Goal: Task Accomplishment & Management: Complete application form

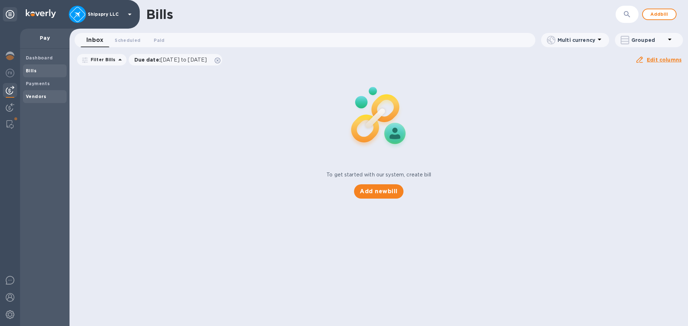
click at [37, 92] on div "Vendors" at bounding box center [45, 96] width 44 height 13
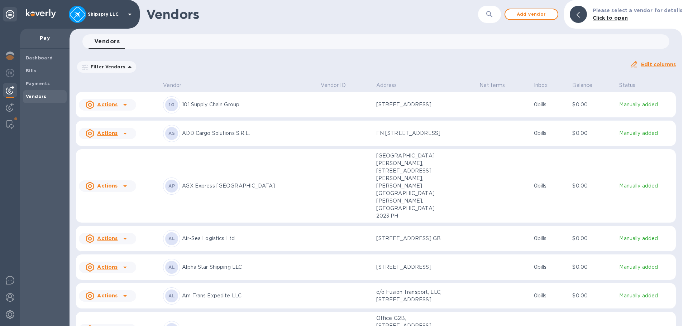
click at [492, 13] on icon "button" at bounding box center [489, 14] width 6 height 6
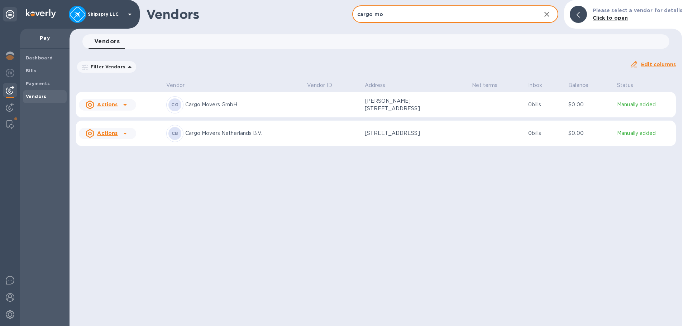
type input "cargo mo"
click at [197, 102] on p "Cargo Movers GmbH" at bounding box center [243, 105] width 116 height 8
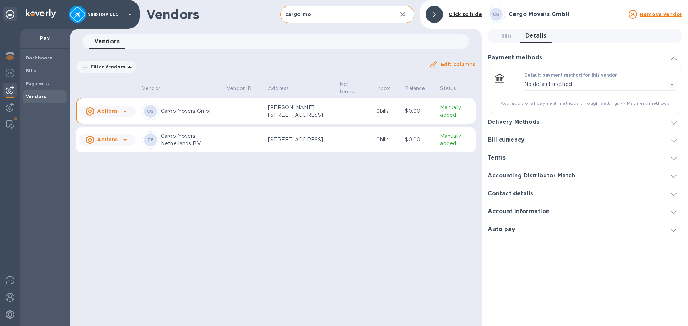
click at [132, 109] on div "Actions" at bounding box center [107, 111] width 60 height 14
click at [114, 140] on b "Add new bill" at bounding box center [115, 141] width 33 height 6
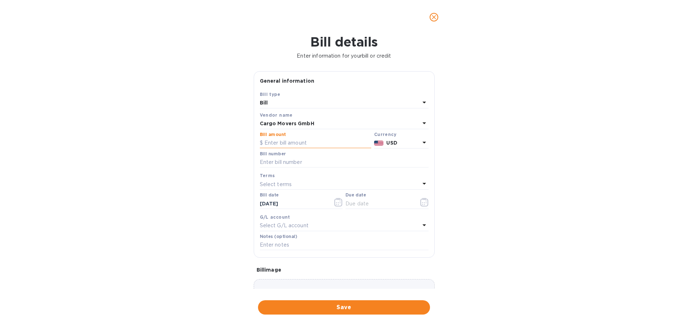
click at [298, 143] on input "text" at bounding box center [315, 143] width 111 height 11
type input "1,145"
click at [414, 148] on div "USD" at bounding box center [403, 143] width 36 height 10
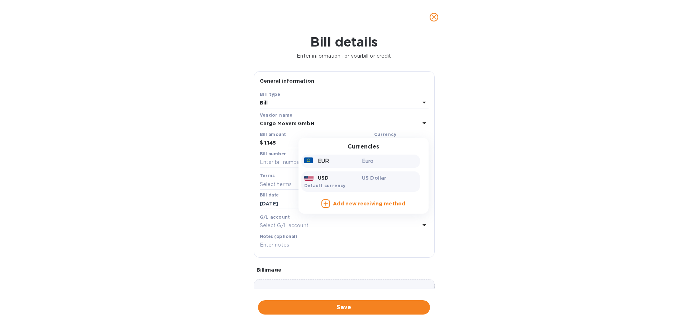
click at [340, 165] on div "EUR" at bounding box center [332, 161] width 58 height 10
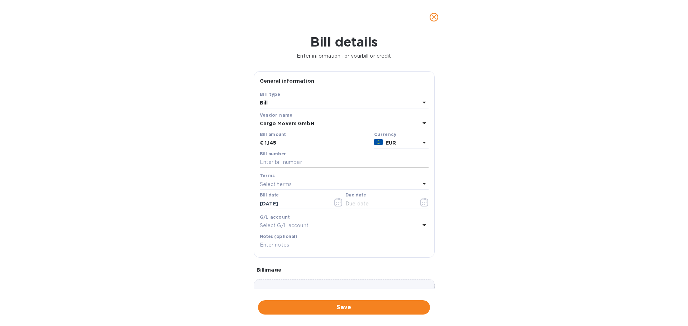
click at [289, 162] on input "text" at bounding box center [344, 162] width 169 height 11
type input "2513741"
click at [335, 201] on icon "button" at bounding box center [338, 202] width 8 height 9
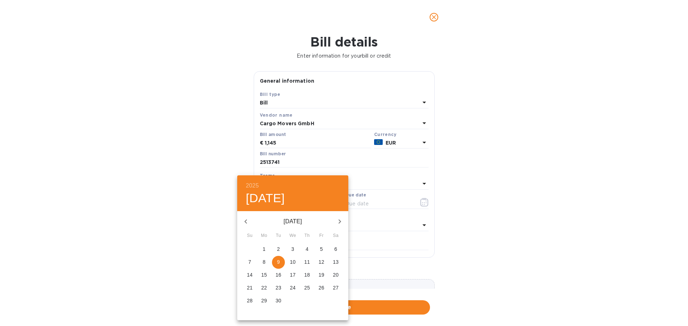
click at [293, 249] on p "3" at bounding box center [292, 249] width 3 height 7
type input "[DATE]"
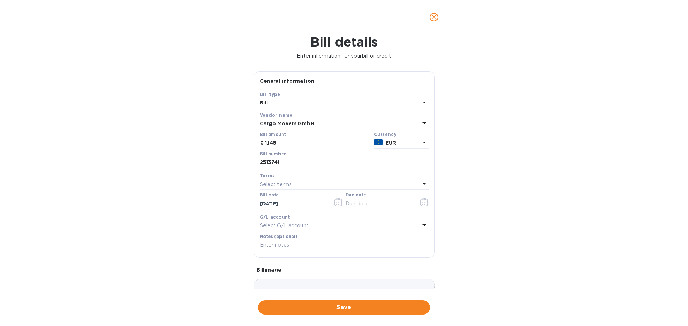
click at [422, 202] on icon "button" at bounding box center [424, 202] width 8 height 9
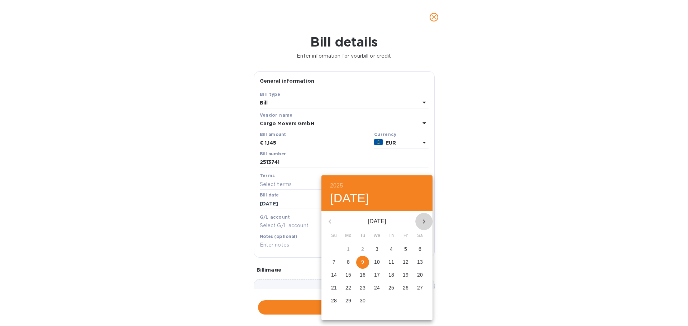
click at [423, 221] on icon "button" at bounding box center [424, 221] width 9 height 9
click at [377, 273] on p "15" at bounding box center [377, 275] width 6 height 7
type input "[DATE]"
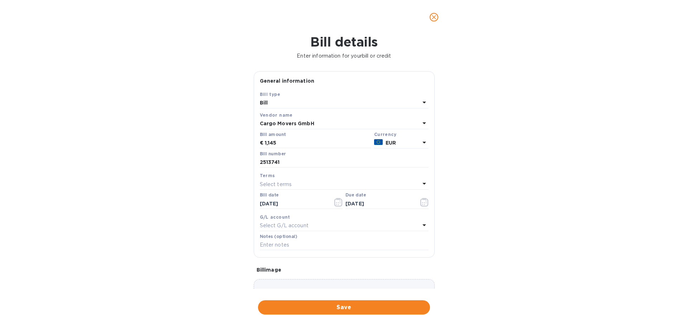
click at [286, 225] on p "Select G/L account" at bounding box center [284, 226] width 49 height 8
click at [286, 268] on p "Accounts Payable" at bounding box center [341, 267] width 152 height 8
drag, startPoint x: 279, startPoint y: 246, endPoint x: 252, endPoint y: 245, distance: 26.9
click at [279, 246] on input "text" at bounding box center [344, 245] width 169 height 11
type input "Shipment # 35540"
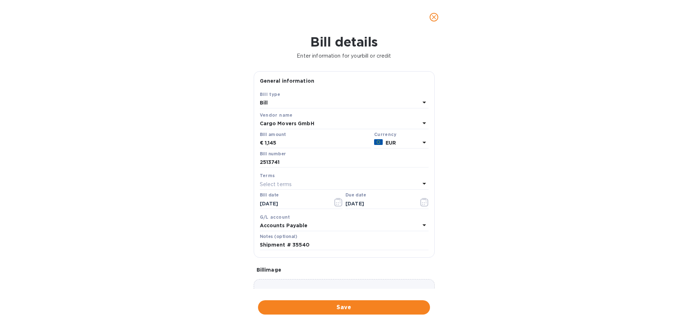
scroll to position [42, 0]
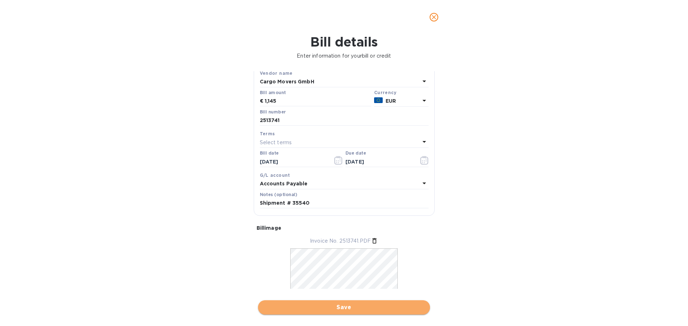
click at [341, 309] on span "Save" at bounding box center [344, 307] width 160 height 9
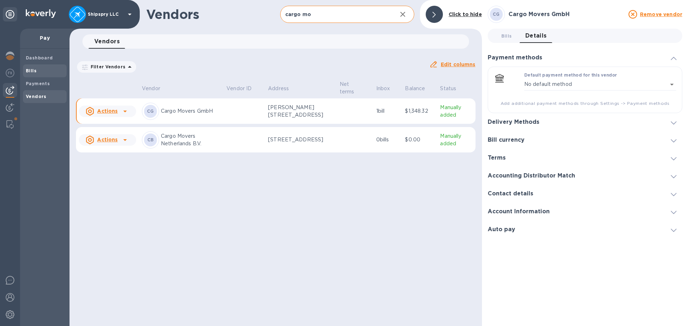
click at [35, 71] on b "Bills" at bounding box center [31, 70] width 11 height 5
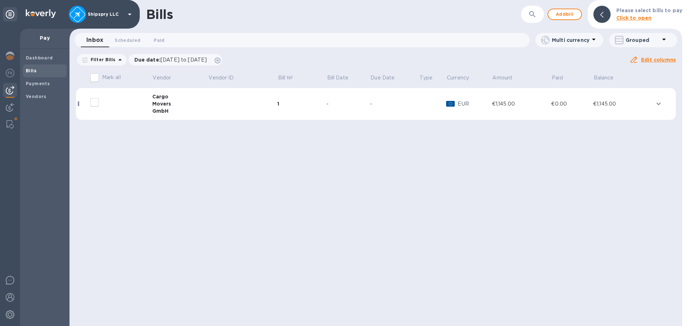
click at [219, 109] on td at bounding box center [243, 104] width 70 height 32
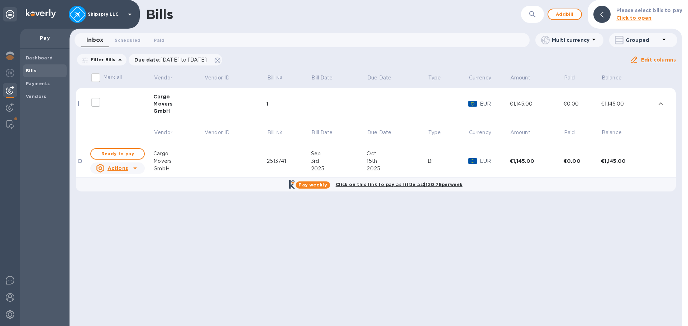
click at [217, 315] on div "Bills ​ Add bill Please select bills to pay Click to open Inbox 0 Scheduled 0 P…" at bounding box center [376, 163] width 613 height 326
click at [35, 96] on b "Vendors" at bounding box center [36, 96] width 21 height 5
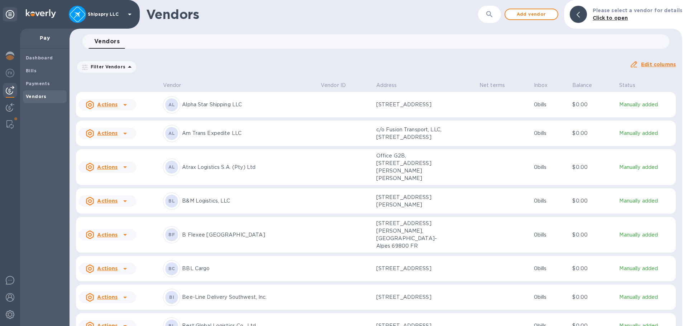
scroll to position [179, 0]
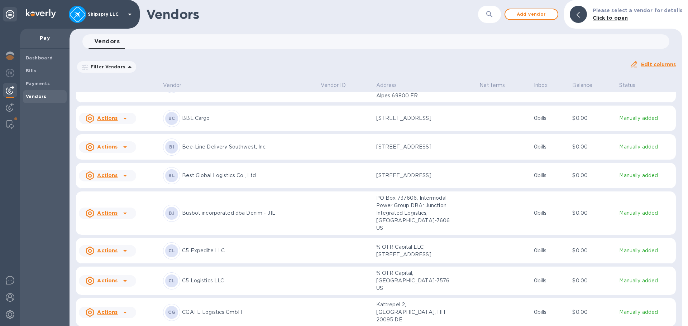
click at [228, 179] on p "Best Global Logistics Co., Ltd" at bounding box center [248, 176] width 133 height 8
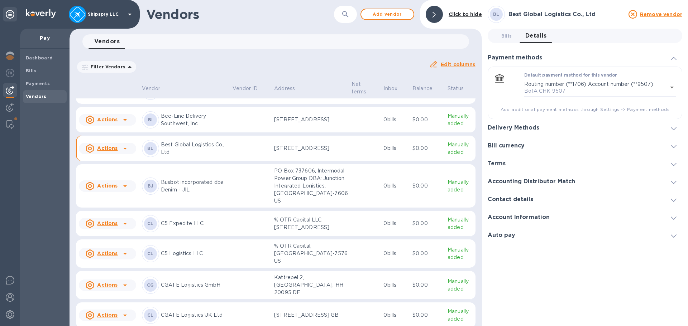
scroll to position [386, 0]
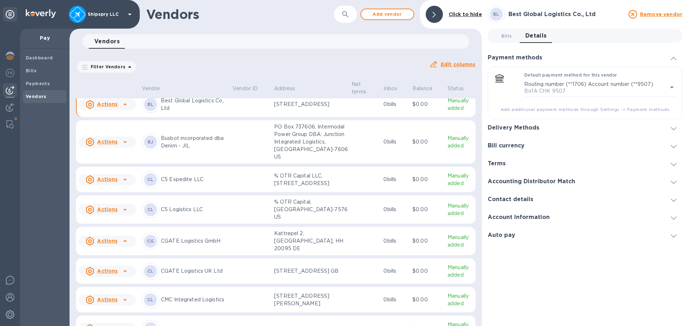
click at [126, 109] on icon at bounding box center [125, 104] width 9 height 9
click at [124, 212] on b "Add new bill" at bounding box center [115, 210] width 33 height 6
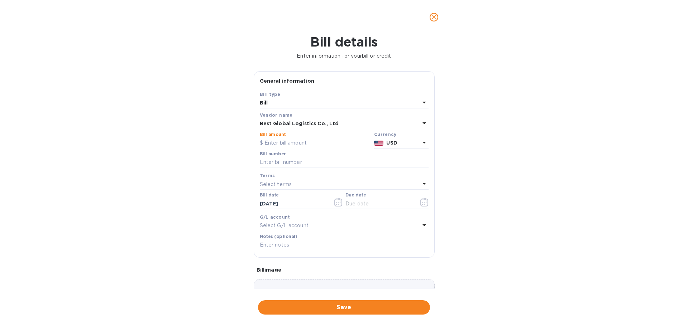
click at [306, 142] on input "text" at bounding box center [315, 143] width 111 height 11
type input "274.90"
paste input "IN250701228"
type input "IN250701228"
click at [338, 205] on icon "button" at bounding box center [338, 204] width 1 height 1
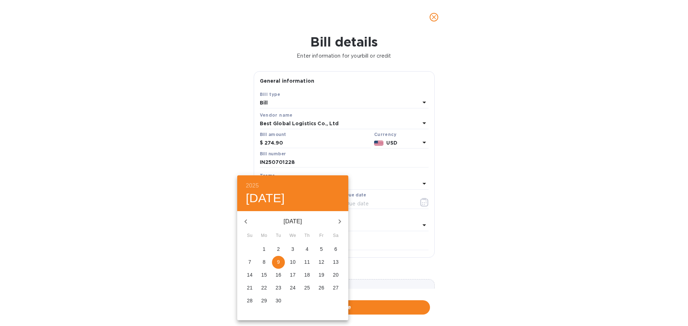
click at [245, 221] on icon "button" at bounding box center [245, 222] width 3 height 4
click at [265, 301] on p "25" at bounding box center [264, 300] width 6 height 7
type input "[DATE]"
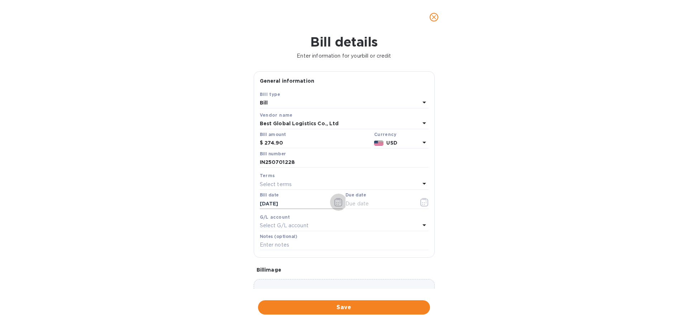
click at [335, 204] on icon "button" at bounding box center [338, 202] width 8 height 9
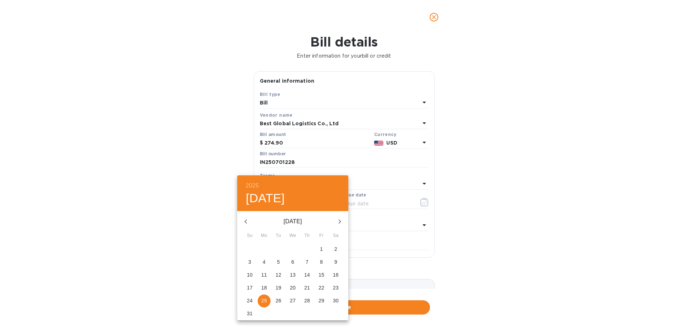
click at [246, 221] on icon "button" at bounding box center [245, 221] width 9 height 9
click at [319, 286] on p "25" at bounding box center [321, 287] width 6 height 7
type input "[DATE]"
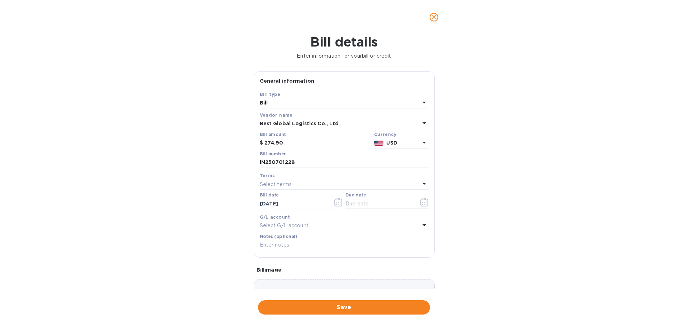
click at [365, 205] on input "text" at bounding box center [379, 203] width 68 height 11
click at [422, 205] on icon "button" at bounding box center [422, 204] width 1 height 1
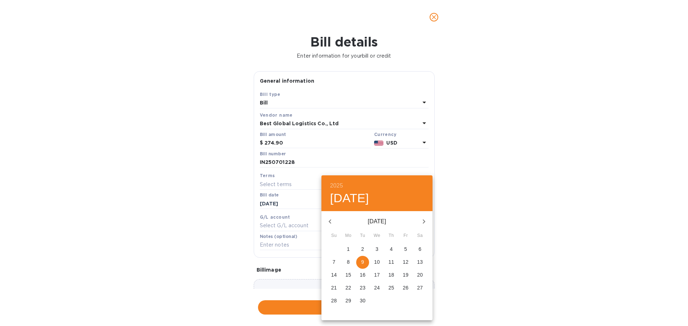
click at [362, 301] on p "30" at bounding box center [363, 300] width 6 height 7
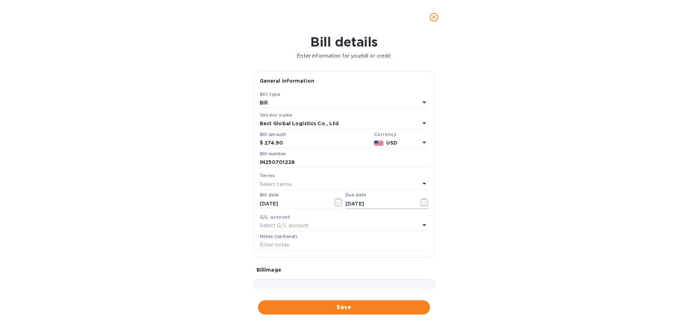
click at [425, 196] on button "button" at bounding box center [424, 202] width 17 height 17
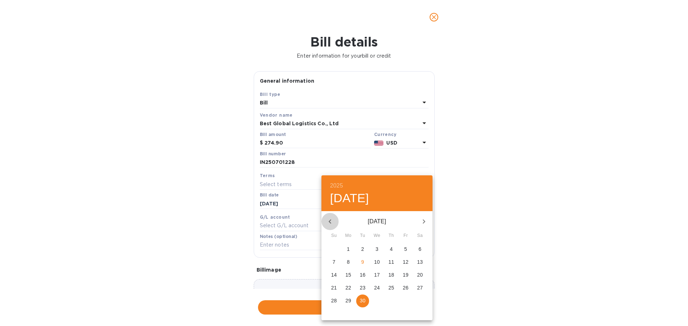
click at [329, 220] on icon "button" at bounding box center [330, 221] width 9 height 9
click at [328, 314] on span "31" at bounding box center [333, 313] width 13 height 7
type input "[DATE]"
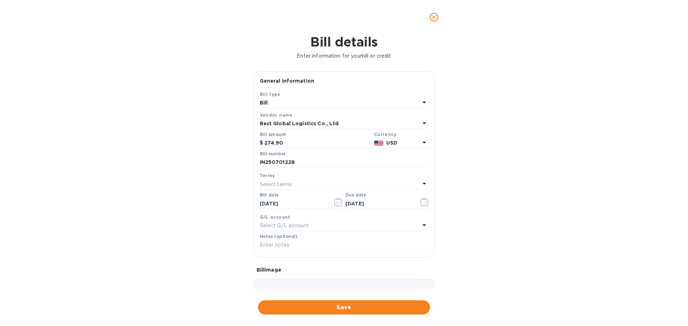
click at [287, 224] on p "Select G/L account" at bounding box center [284, 226] width 49 height 8
click at [304, 270] on p "Accounts Payable" at bounding box center [341, 267] width 152 height 8
click at [292, 248] on input "text" at bounding box center [344, 245] width 169 height 11
type input "Shipment 39002"
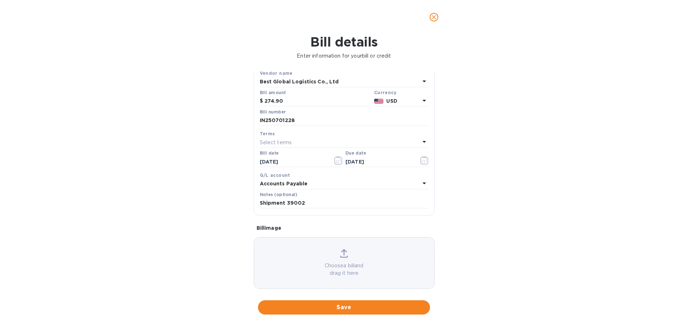
click at [288, 142] on p "Select terms" at bounding box center [276, 143] width 32 height 8
click at [557, 150] on div "Bill details Enter information for your bill or credit General information Save…" at bounding box center [344, 180] width 688 height 292
click at [267, 120] on input "IN250701228" at bounding box center [344, 120] width 169 height 11
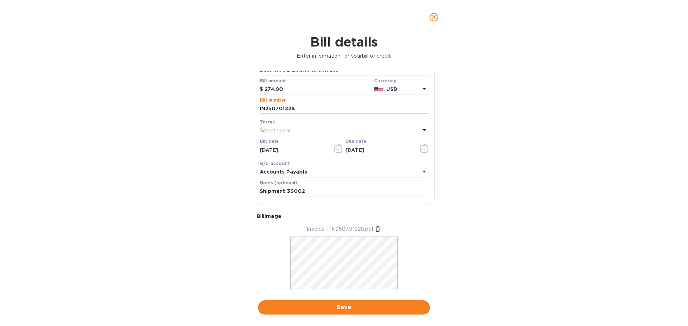
scroll to position [72, 0]
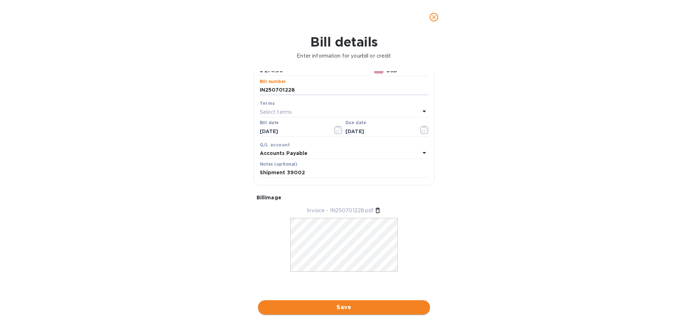
click at [350, 307] on span "Save" at bounding box center [344, 307] width 160 height 9
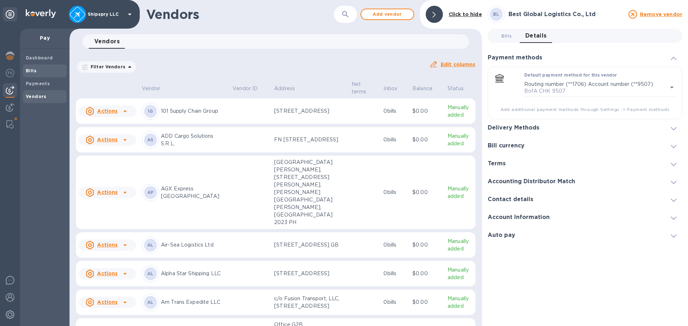
drag, startPoint x: 36, startPoint y: 70, endPoint x: 47, endPoint y: 70, distance: 11.5
click at [35, 70] on span "Bills" at bounding box center [45, 70] width 38 height 7
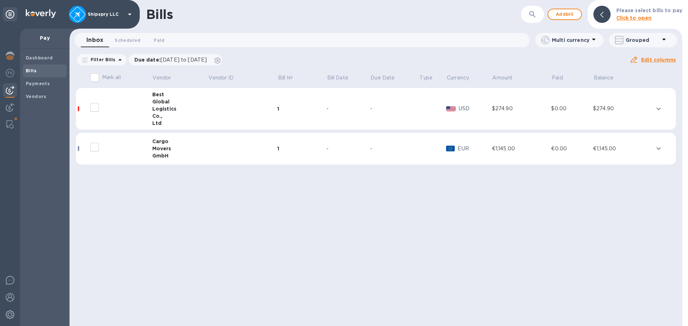
click at [341, 111] on div "-" at bounding box center [348, 109] width 44 height 8
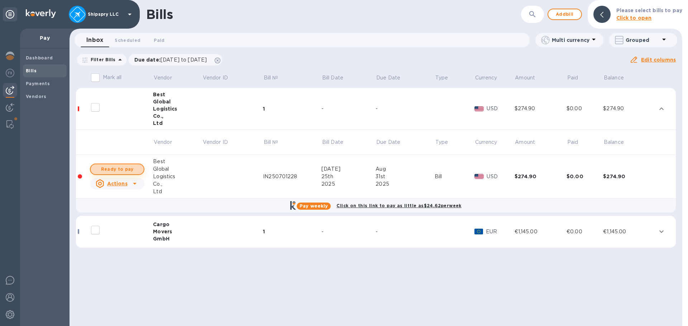
click at [118, 167] on span "Ready to pay" at bounding box center [117, 169] width 42 height 9
checkbox input "true"
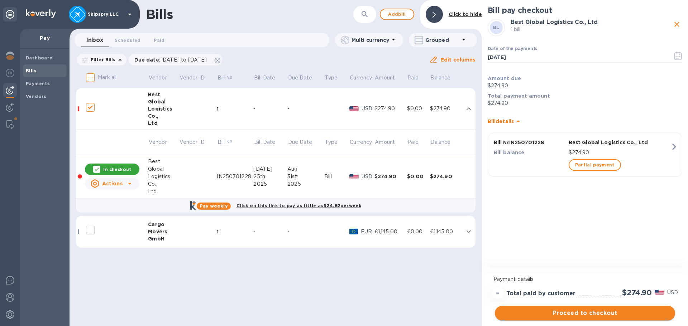
click at [587, 314] on span "Proceed to checkout" at bounding box center [584, 313] width 169 height 9
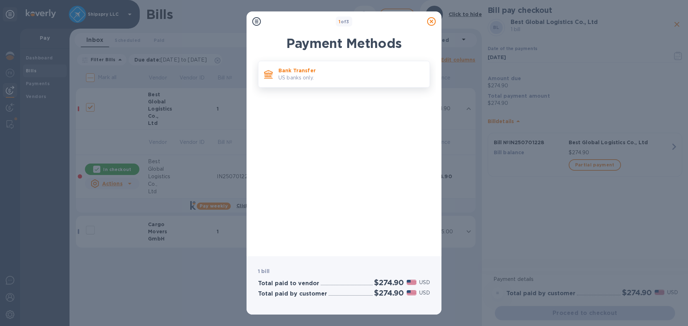
click at [299, 86] on div "Bank Transfer US banks only." at bounding box center [344, 74] width 172 height 27
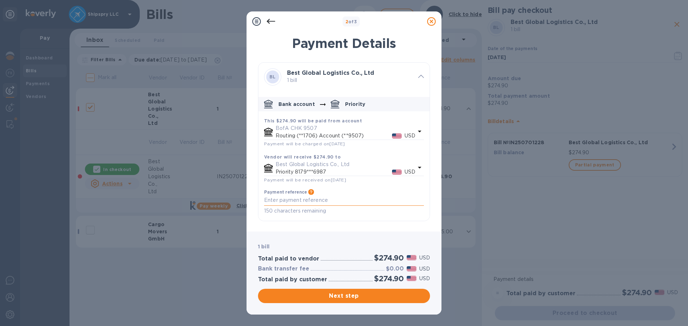
click at [284, 203] on textarea "default-method" at bounding box center [344, 200] width 160 height 6
paste textarea "IN250701228"
type textarea "Invoice IN250701228"
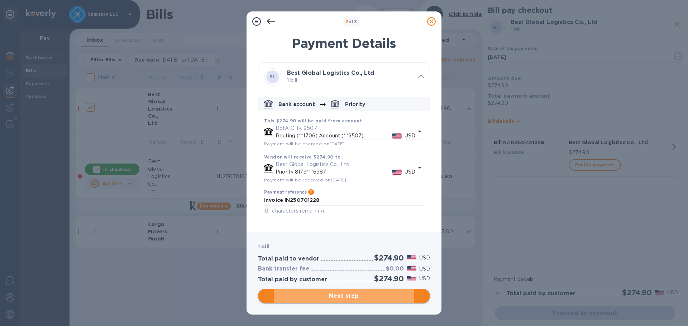
click at [345, 293] on button "Next step" at bounding box center [344, 296] width 172 height 14
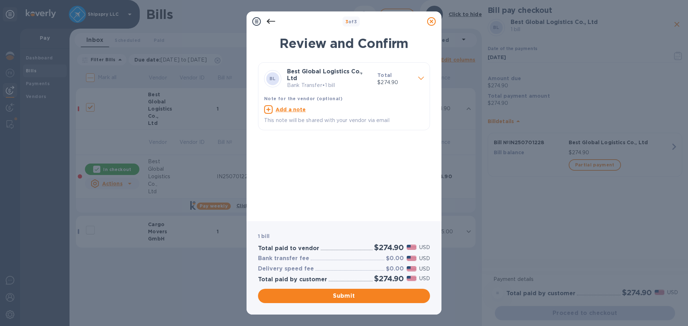
click at [284, 107] on u "Add a note" at bounding box center [290, 110] width 30 height 6
click at [295, 107] on textarea at bounding box center [338, 110] width 148 height 6
paste textarea "IN250701228"
type textarea "Inv IN250701228"
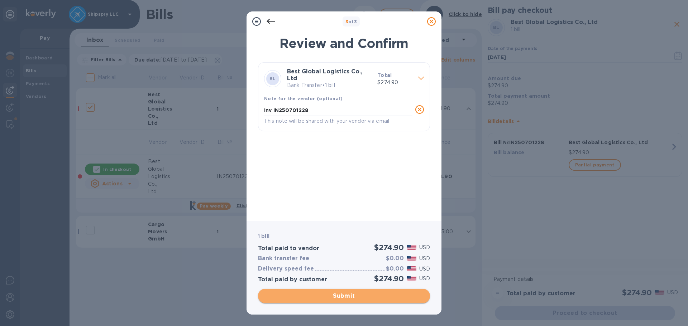
click at [345, 296] on span "Submit" at bounding box center [344, 296] width 160 height 9
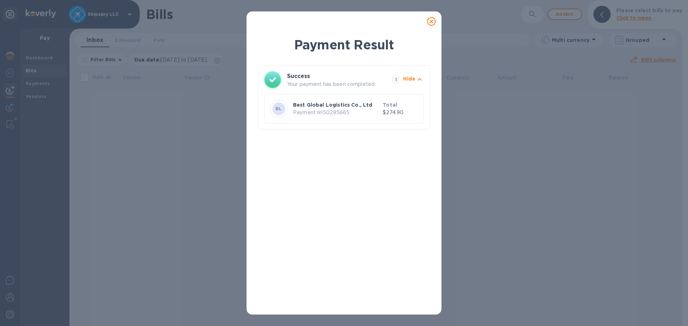
click at [431, 21] on icon at bounding box center [431, 21] width 9 height 9
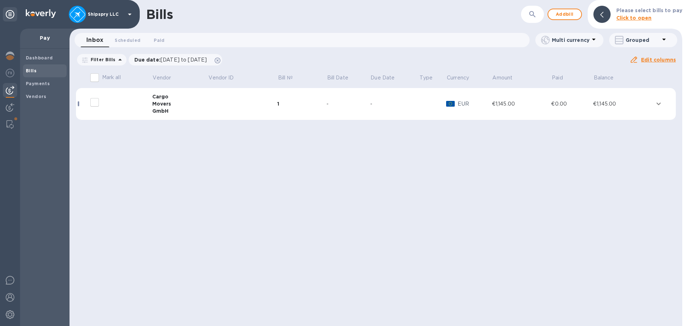
click at [277, 188] on div "Bills ​ Add bill Please select bills to pay Click to open Inbox 0 Scheduled 0 P…" at bounding box center [376, 163] width 613 height 326
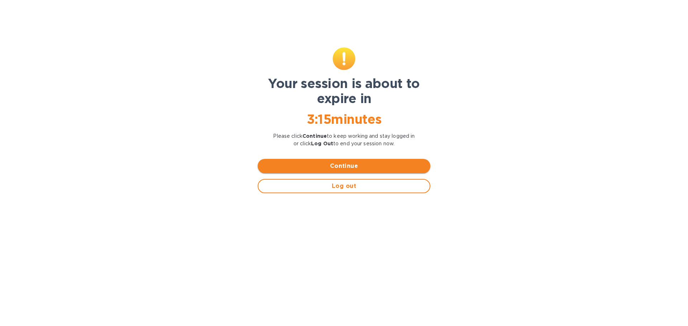
click at [332, 166] on span "Continue" at bounding box center [343, 166] width 161 height 9
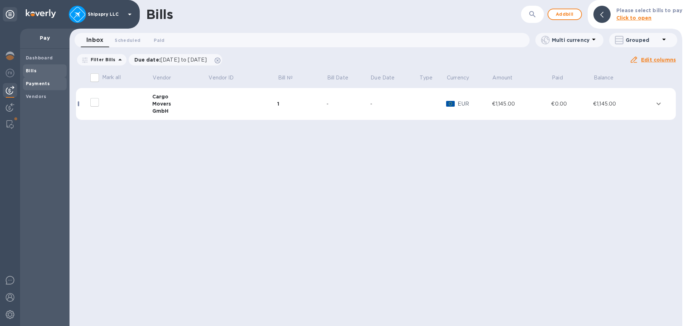
click at [48, 82] on span "Payments" at bounding box center [45, 83] width 38 height 7
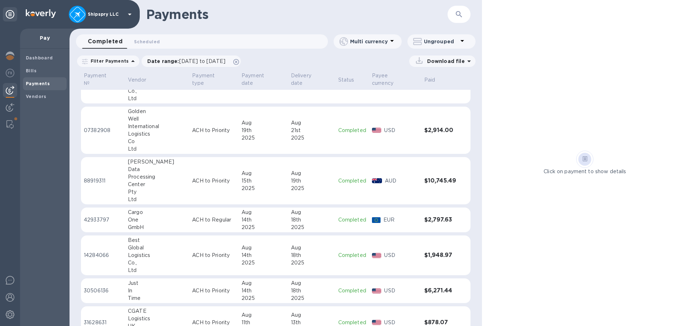
scroll to position [351, 0]
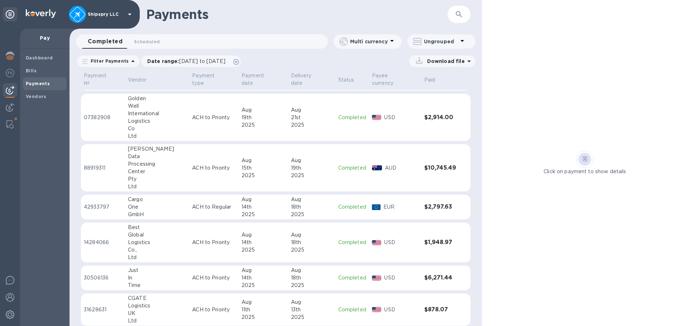
click at [197, 118] on td "ACH to Priority" at bounding box center [213, 118] width 49 height 48
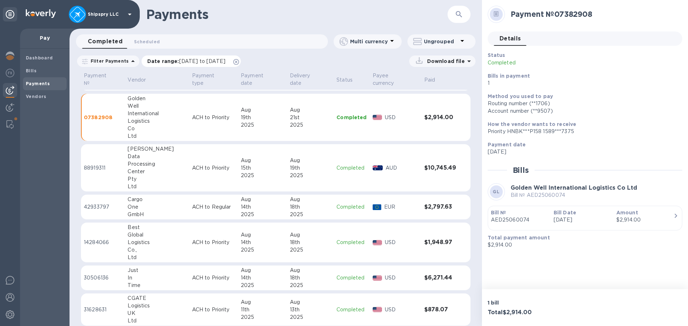
click at [239, 61] on icon at bounding box center [236, 62] width 6 height 6
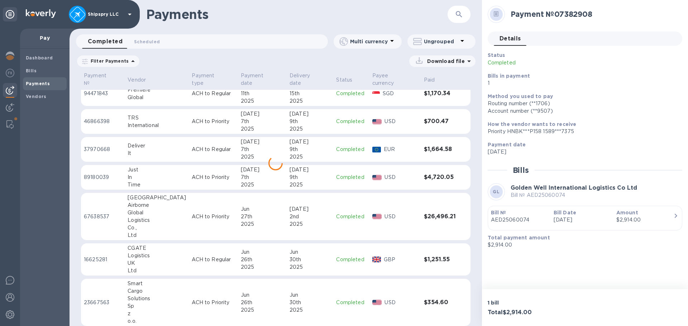
scroll to position [1194, 0]
click at [39, 95] on b "Vendors" at bounding box center [36, 96] width 21 height 5
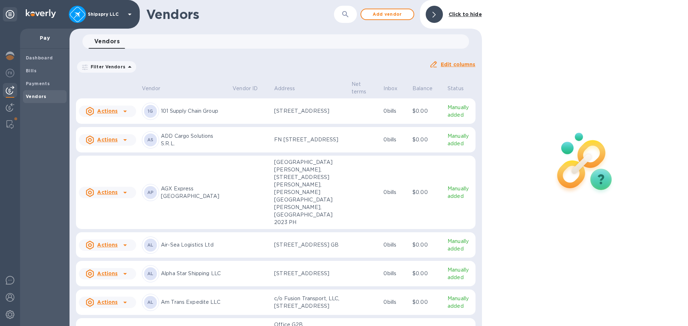
click at [350, 18] on button "button" at bounding box center [345, 14] width 17 height 17
type input "golden"
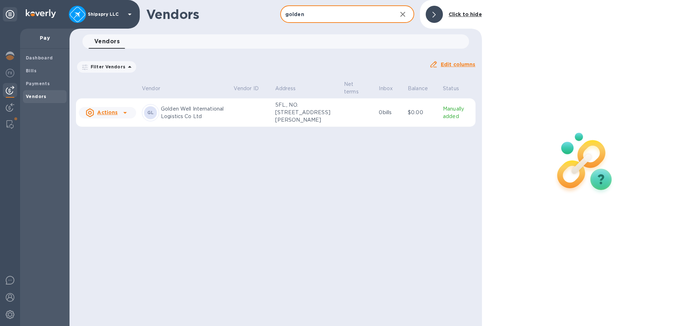
click at [116, 115] on u "Actions" at bounding box center [107, 113] width 20 height 6
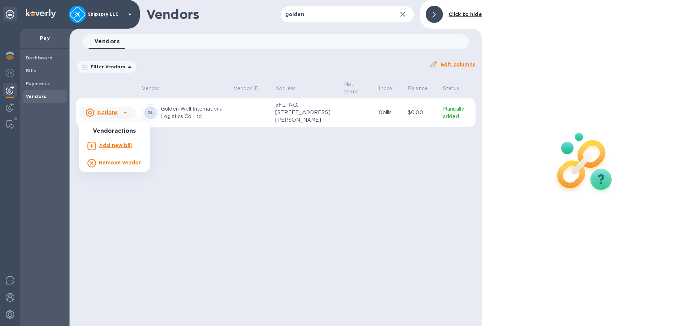
click at [245, 121] on div at bounding box center [344, 163] width 688 height 326
click at [311, 107] on p "5FL., NO. [STREET_ADDRESS][PERSON_NAME]" at bounding box center [306, 112] width 63 height 23
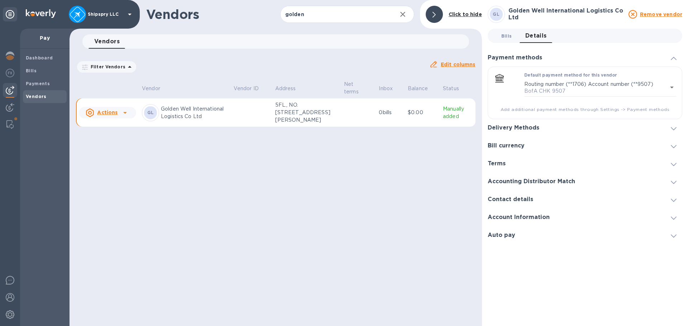
click at [508, 38] on span "Bills 0" at bounding box center [506, 36] width 11 height 8
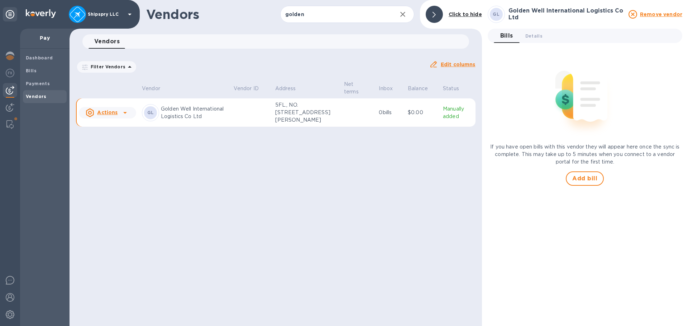
click at [179, 101] on td "[PERSON_NAME] Well International Logistics Co Ltd" at bounding box center [185, 113] width 92 height 29
click at [186, 119] on p "Golden Well International Logistics Co Ltd" at bounding box center [194, 112] width 67 height 15
click at [33, 85] on b "Payments" at bounding box center [38, 83] width 24 height 5
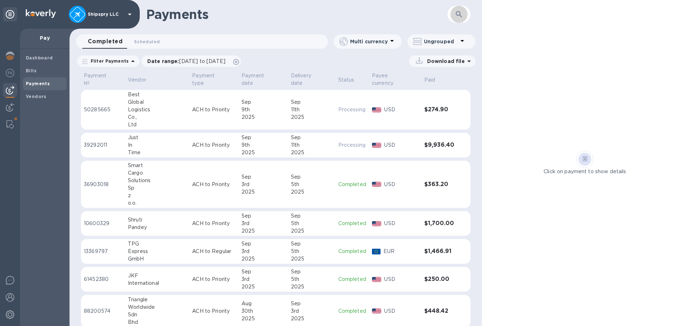
click at [460, 18] on icon "button" at bounding box center [459, 14] width 9 height 9
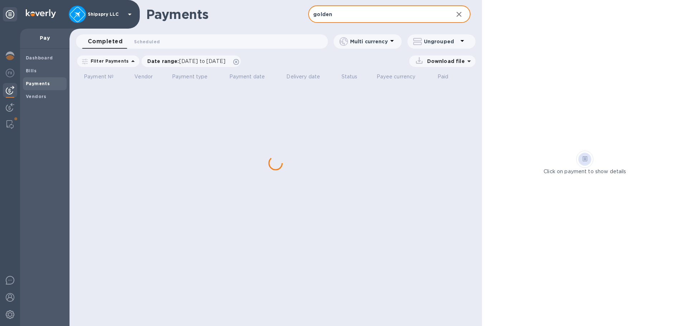
type input "golden"
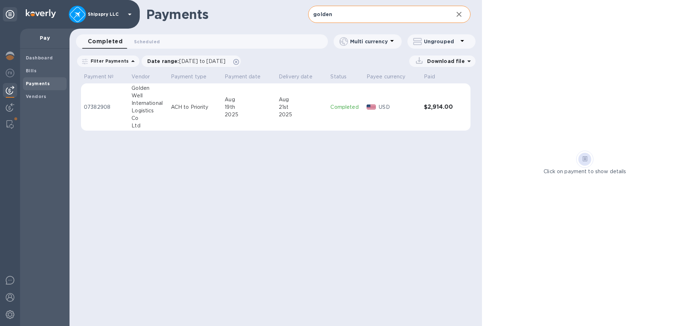
click at [222, 92] on td "ACH to Priority" at bounding box center [195, 107] width 54 height 48
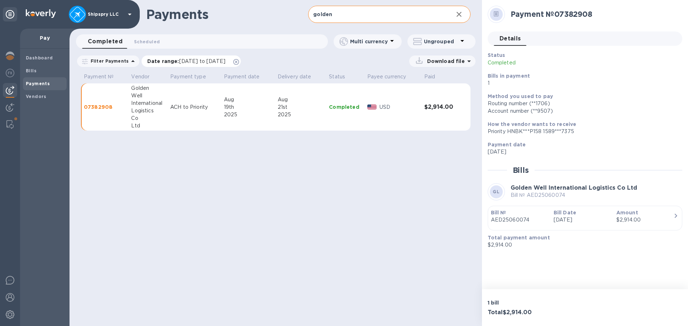
click at [241, 62] on div "Date range : [DATE] to [DATE]" at bounding box center [191, 61] width 99 height 11
click at [239, 62] on icon at bounding box center [236, 62] width 6 height 6
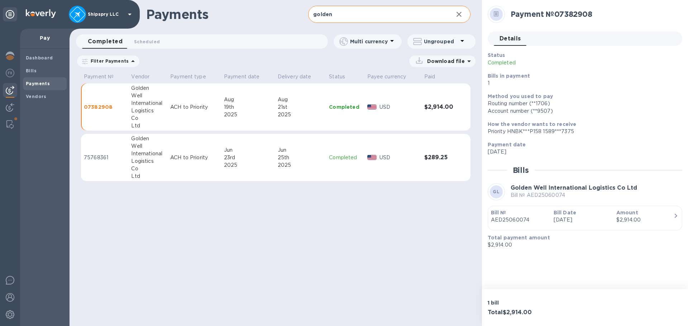
click at [317, 108] on div "21st" at bounding box center [301, 108] width 46 height 8
click at [306, 142] on td "[DATE]" at bounding box center [301, 158] width 52 height 48
click at [314, 102] on div "Aug" at bounding box center [301, 100] width 46 height 8
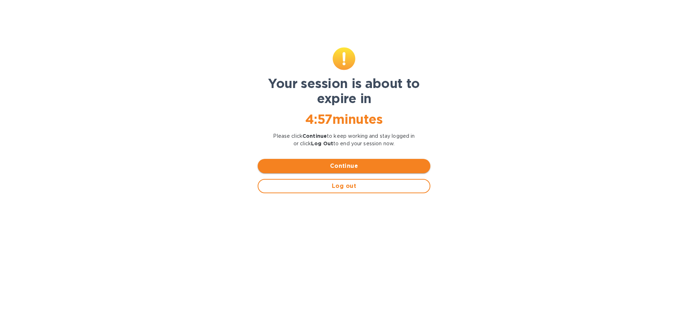
click at [351, 164] on span "Continue" at bounding box center [343, 166] width 161 height 9
